Goal: Task Accomplishment & Management: Use online tool/utility

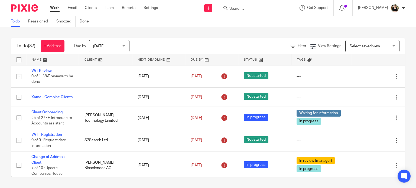
click at [245, 9] on input "Search" at bounding box center [253, 8] width 49 height 5
click at [259, 9] on input "Search" at bounding box center [253, 8] width 49 height 5
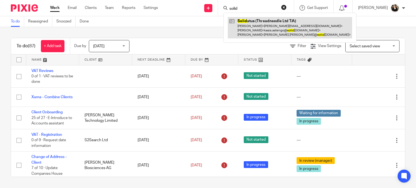
type input "solid"
click at [266, 35] on link at bounding box center [290, 27] width 124 height 21
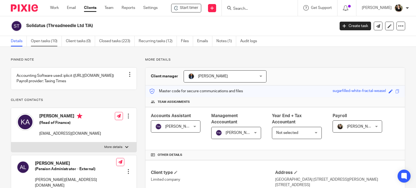
click at [43, 40] on link "Open tasks (10)" at bounding box center [46, 41] width 31 height 11
click at [44, 40] on link "Open tasks (10)" at bounding box center [46, 41] width 31 height 11
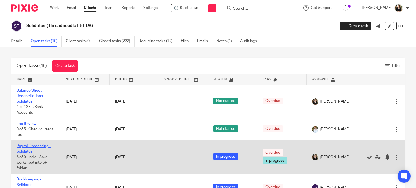
click at [31, 147] on link "Payroll Processing - Solidatus" at bounding box center [34, 148] width 34 height 9
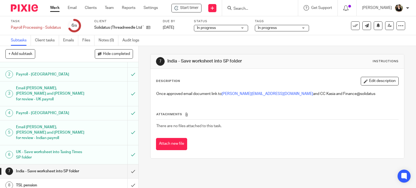
scroll to position [21, 0]
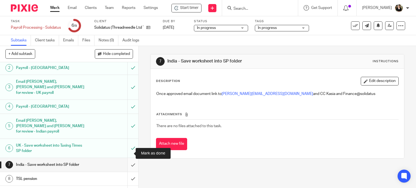
click at [127, 158] on input "submit" at bounding box center [69, 165] width 138 height 14
